Goal: Contribute content: Contribute content

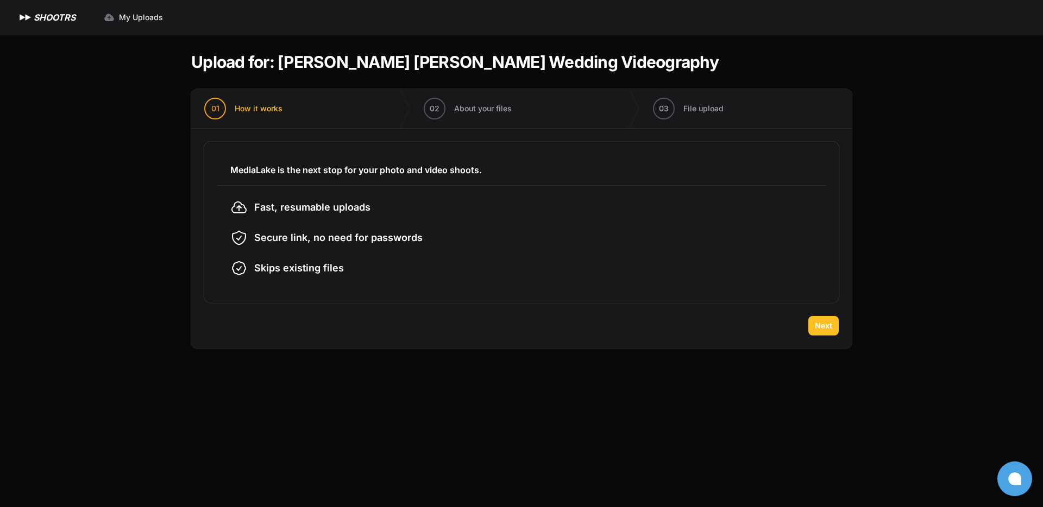
click at [826, 328] on span "Next" at bounding box center [823, 326] width 17 height 11
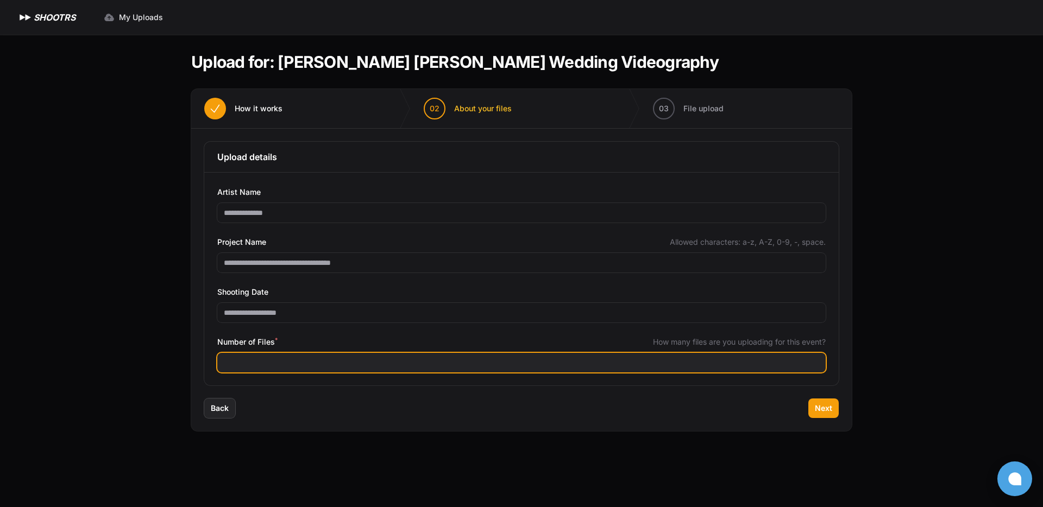
click at [336, 358] on input "Number of Files *" at bounding box center [521, 363] width 608 height 20
type input "***"
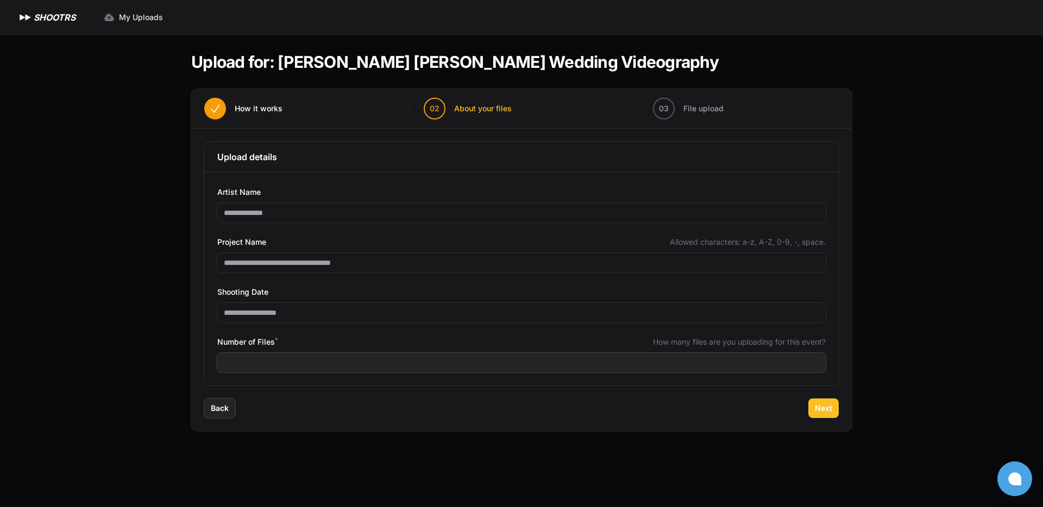
click at [828, 410] on span "Next" at bounding box center [823, 408] width 17 height 11
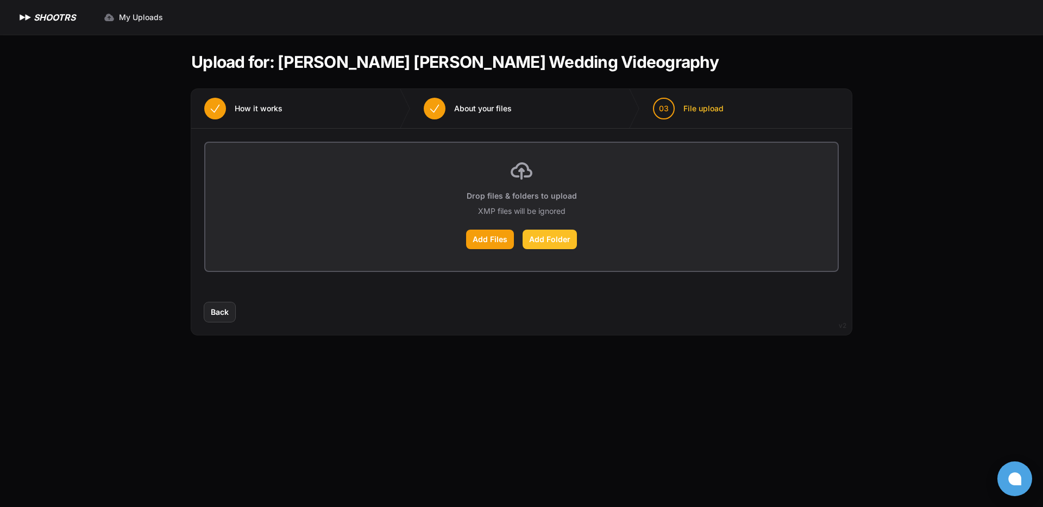
click at [539, 242] on label "Add Folder" at bounding box center [550, 240] width 54 height 20
click at [0, 0] on input "Add Folder" at bounding box center [0, 0] width 0 height 0
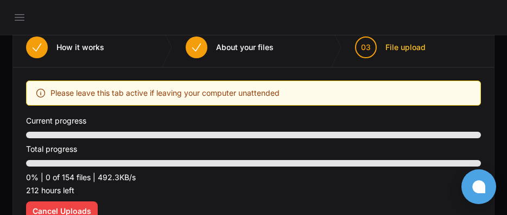
scroll to position [88, 0]
